Goal: Task Accomplishment & Management: Manage account settings

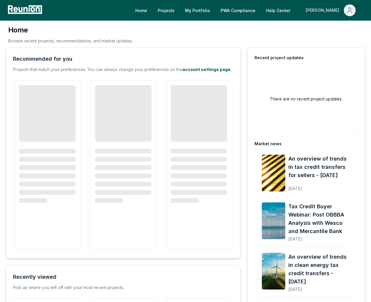
click at [341, 15] on div "[PERSON_NAME]" at bounding box center [324, 10] width 36 height 12
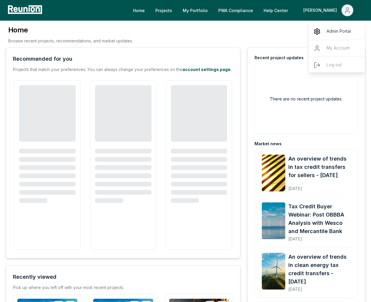
click at [336, 31] on p "Admin Portal" at bounding box center [339, 31] width 24 height 7
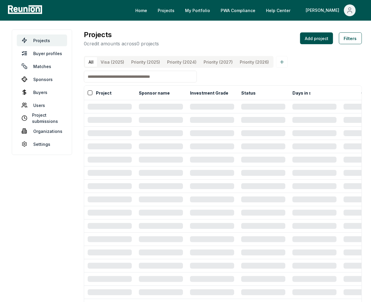
click at [146, 77] on input at bounding box center [140, 77] width 113 height 12
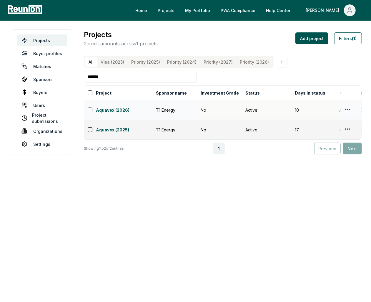
type input "*******"
click at [346, 107] on html "Please visit us on your desktop We're working on making our marketplace mobile-…" at bounding box center [185, 151] width 371 height 302
click at [342, 128] on div "Edit" at bounding box center [338, 130] width 56 height 10
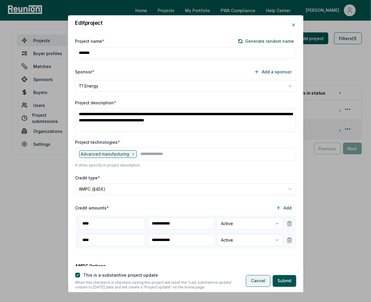
click at [260, 280] on button "Cancel" at bounding box center [258, 281] width 24 height 12
